Goal: Task Accomplishment & Management: Complete application form

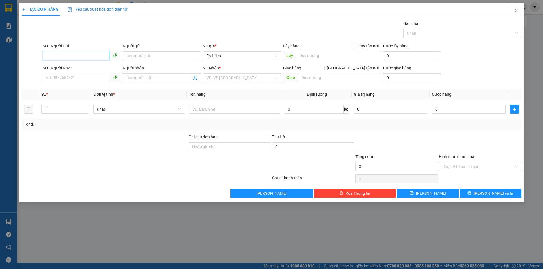
click at [76, 57] on input "SĐT Người Gửi" at bounding box center [76, 55] width 67 height 9
type input "0964322076"
click at [80, 65] on div "0964322076" at bounding box center [81, 67] width 71 height 6
type input "CƯNE"
type input "0964322076"
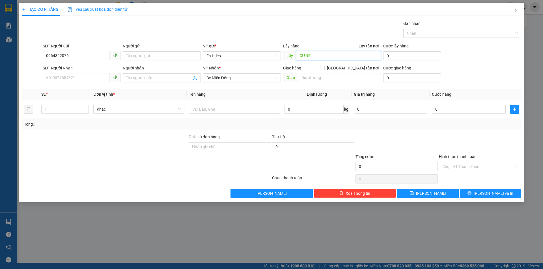
click at [304, 54] on input "CƯNE" at bounding box center [338, 55] width 85 height 9
type input "CƯ NÉ"
click at [428, 194] on span "[PERSON_NAME]" at bounding box center [431, 194] width 30 height 6
click at [83, 79] on input "SĐT Người Nhận" at bounding box center [76, 77] width 67 height 9
type input "0932192988"
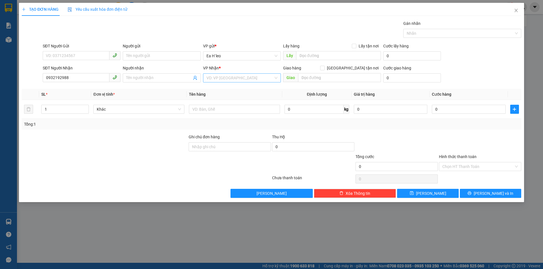
click at [243, 76] on input "search" at bounding box center [239, 78] width 67 height 8
click at [234, 125] on div "VP An Sương" at bounding box center [241, 125] width 71 height 6
click at [203, 106] on input "text" at bounding box center [234, 109] width 91 height 9
type input "1 THÙNG GIẤY"
click at [449, 113] on input "0" at bounding box center [468, 109] width 73 height 9
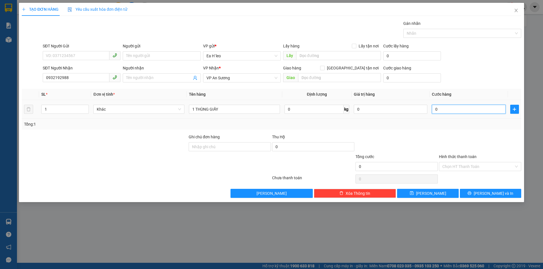
type input "5"
type input "50"
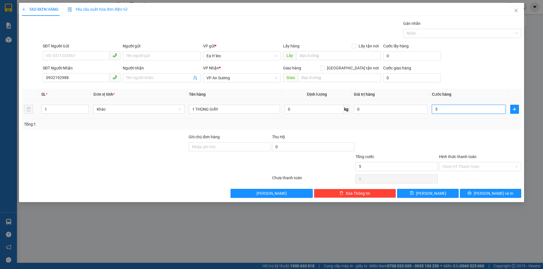
type input "50"
type input "500"
type input "5.000"
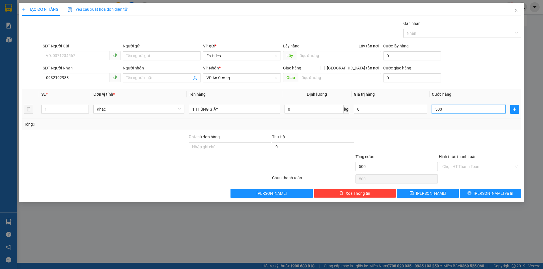
type input "5.000"
type input "50.000"
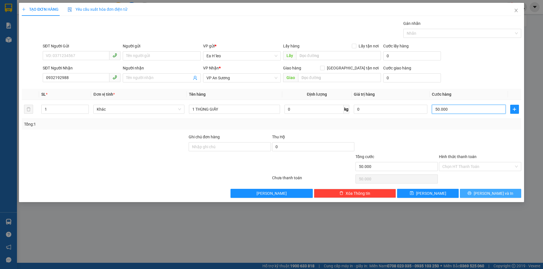
type input "50.000"
click at [474, 194] on button "[PERSON_NAME] và In" at bounding box center [490, 193] width 61 height 9
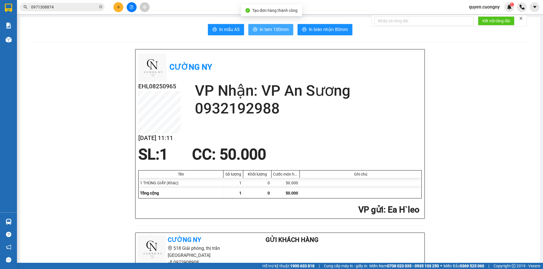
click at [263, 29] on span "In tem 100mm" at bounding box center [273, 29] width 29 height 7
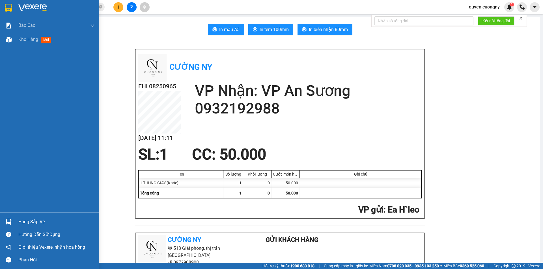
click at [7, 8] on img at bounding box center [8, 8] width 7 height 8
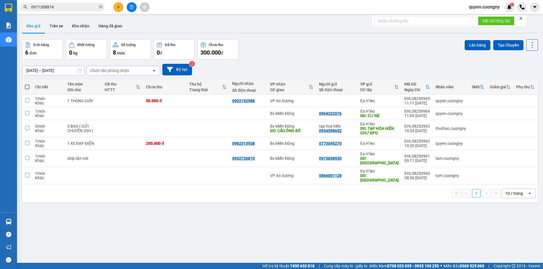
click at [121, 1] on div "Kết quả tìm kiếm ( 4 ) Bộ lọc Mã ĐH Trạng thái Món hàng Thu hộ Tổng cước Chưa c…" at bounding box center [271, 7] width 543 height 14
click at [118, 5] on icon "plus" at bounding box center [118, 7] width 4 height 4
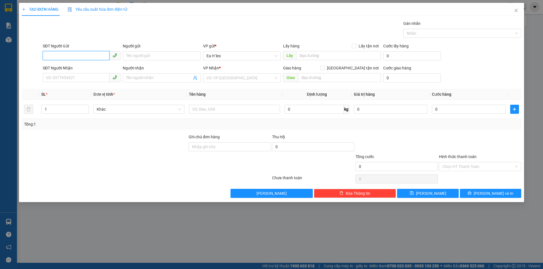
click at [68, 53] on input "SĐT Người Gửi" at bounding box center [76, 55] width 67 height 9
click at [68, 55] on input "SĐT Người Gửi" at bounding box center [76, 55] width 67 height 9
type input "0941374050"
click at [66, 80] on input "SĐT Người Nhận" at bounding box center [76, 77] width 67 height 9
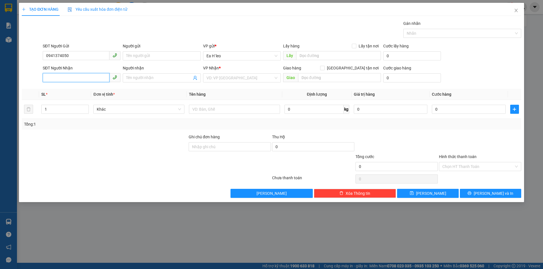
click at [66, 80] on input "SĐT Người Nhận" at bounding box center [76, 77] width 67 height 9
type input "0978436847"
click at [217, 75] on input "search" at bounding box center [239, 78] width 67 height 8
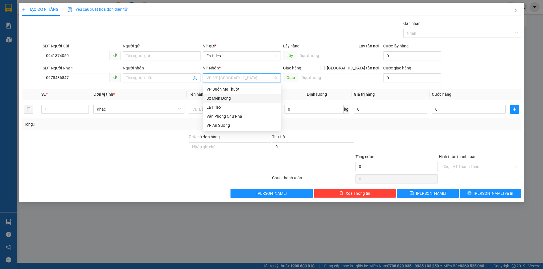
click at [226, 95] on div "Bx Miền Đông" at bounding box center [241, 98] width 71 height 6
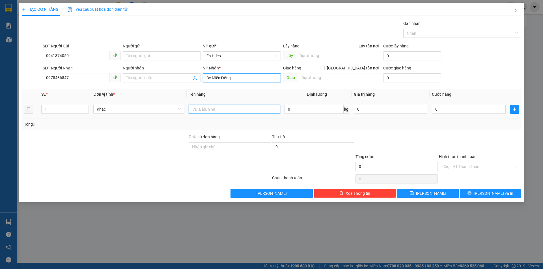
click at [213, 110] on input "text" at bounding box center [234, 109] width 91 height 9
type input "1 hồ sơ"
click at [454, 113] on input "0" at bounding box center [468, 109] width 73 height 9
type input "3"
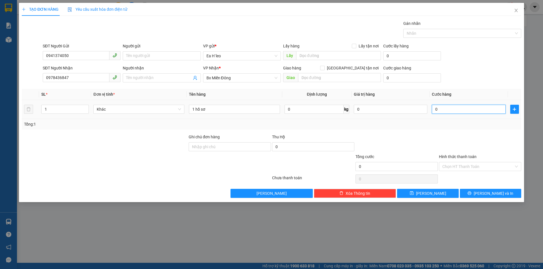
type input "3"
type input "30"
type input "300"
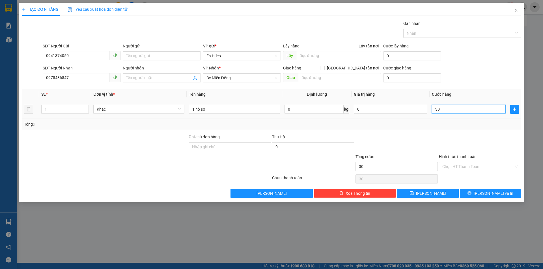
type input "300"
type input "3.000"
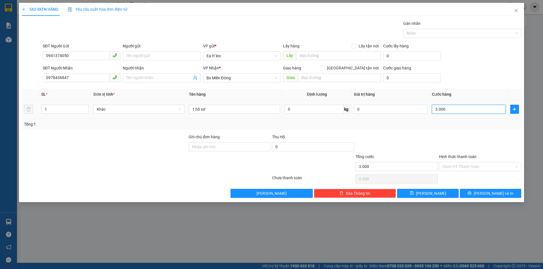
type input "30.000"
click at [458, 168] on input "Hình thức thanh toán" at bounding box center [478, 167] width 72 height 8
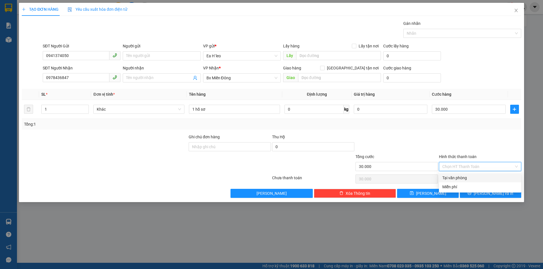
click at [459, 179] on div "Tại văn phòng" at bounding box center [479, 178] width 75 height 6
type input "0"
click at [471, 195] on button "[PERSON_NAME] và In" at bounding box center [490, 193] width 61 height 9
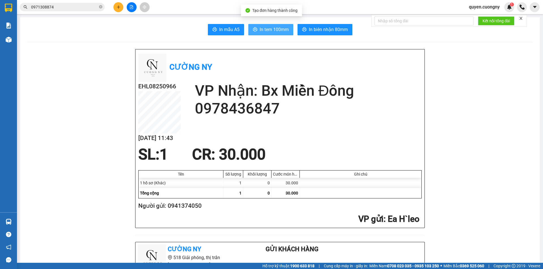
click at [275, 29] on span "In tem 100mm" at bounding box center [273, 29] width 29 height 7
